Goal: Information Seeking & Learning: Learn about a topic

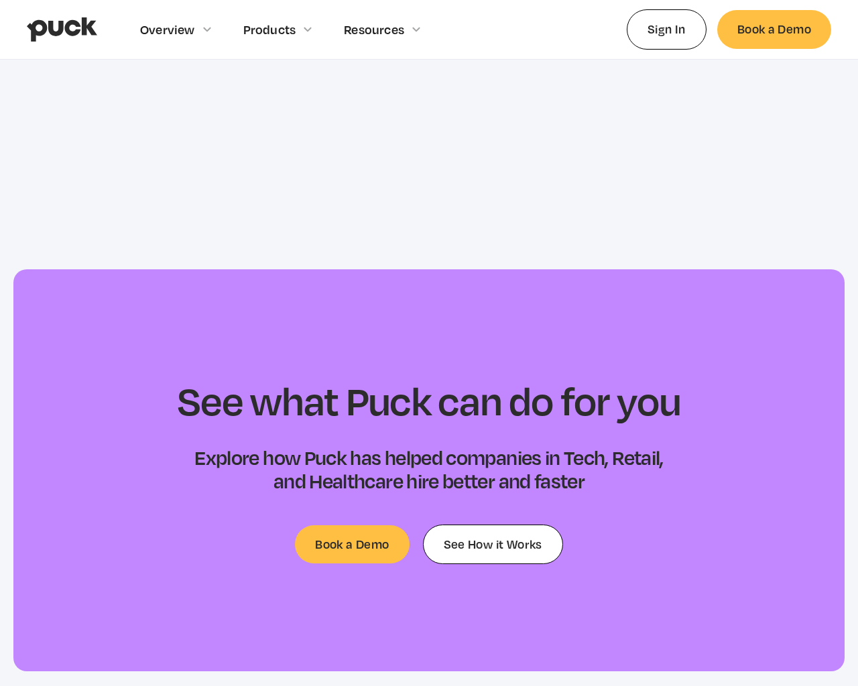
scroll to position [4202, 0]
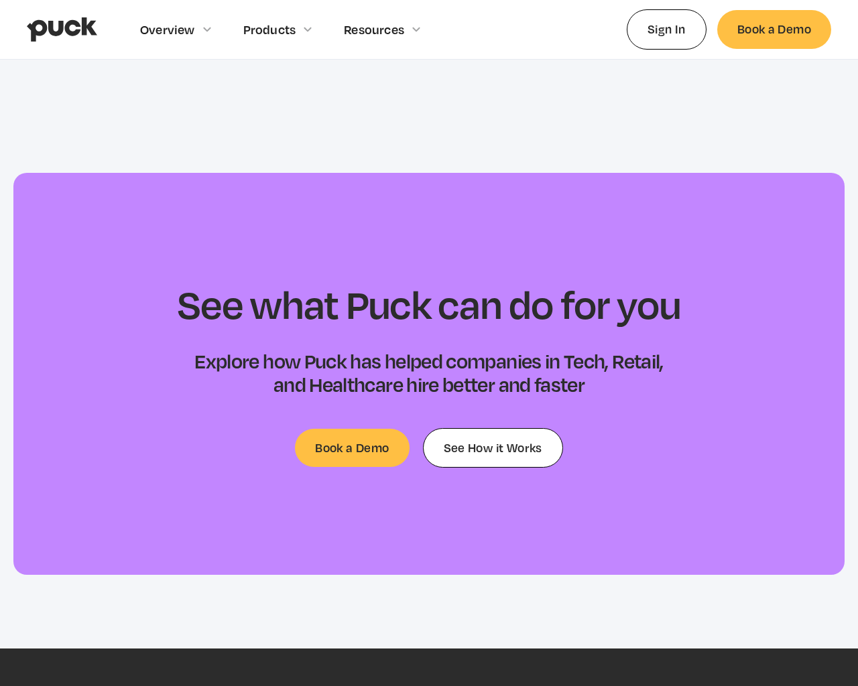
type input "[EMAIL_ADDRESS]"
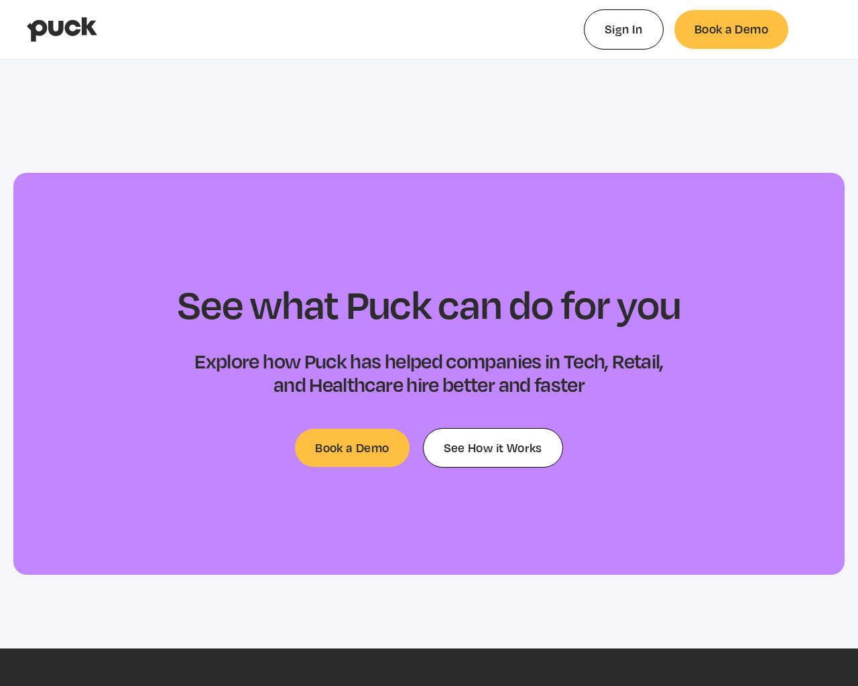
type input "0.0680955048543689"
type input "0.0754730789473685"
type input "0.060872697368421"
type input "0.107947428571428"
type input "0.093888575819672"
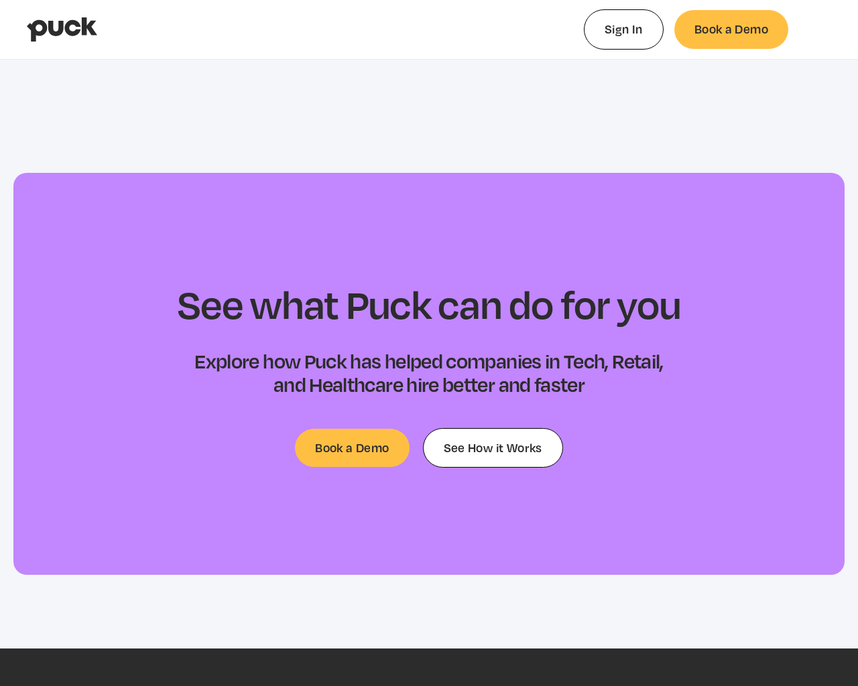
select select "#0FF"
select select "0.5"
select select "#0FF"
select select "0"
select select "#0FF"
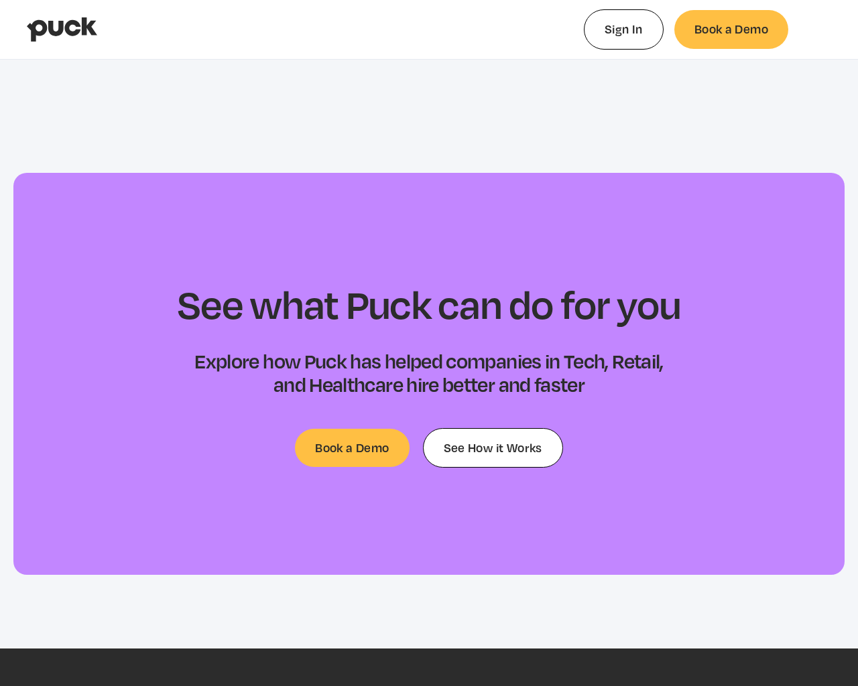
select select "1"
select select "4.00"
select select "dropshadow"
select select "small-caps"
